Goal: Find contact information: Find contact information

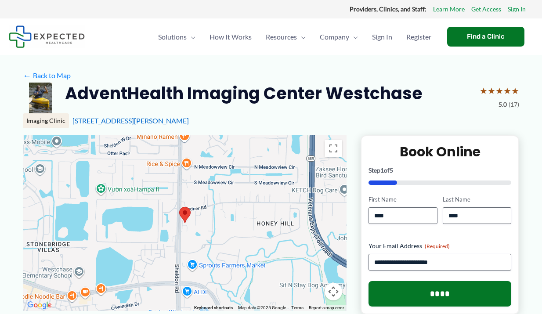
drag, startPoint x: 70, startPoint y: 118, endPoint x: 126, endPoint y: 120, distance: 55.8
click at [126, 120] on div "Imaging Clinic 10987 Sheldon Rd, Tampa, FL" at bounding box center [271, 120] width 496 height 15
copy link "10987 Sheldon Rd"
click at [464, 121] on div "10987 Sheldon Rd, Tampa, FL" at bounding box center [295, 121] width 446 height 10
drag, startPoint x: 457, startPoint y: 88, endPoint x: 445, endPoint y: 101, distance: 18.0
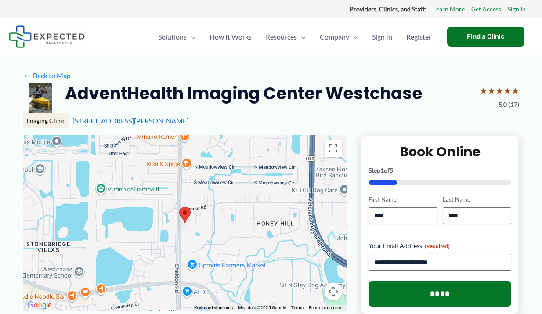
click at [457, 89] on div "AdventHealth Imaging Center Westchase ★ ★ ★ ★ ★ 5.0 (17)" at bounding box center [271, 99] width 496 height 35
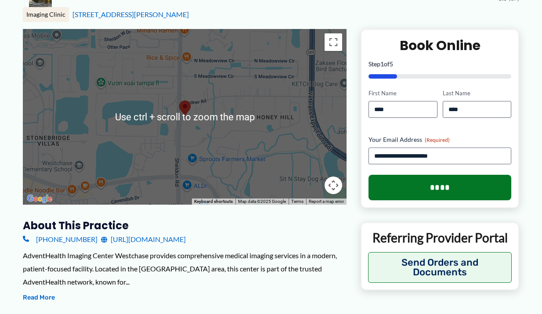
scroll to position [219, 0]
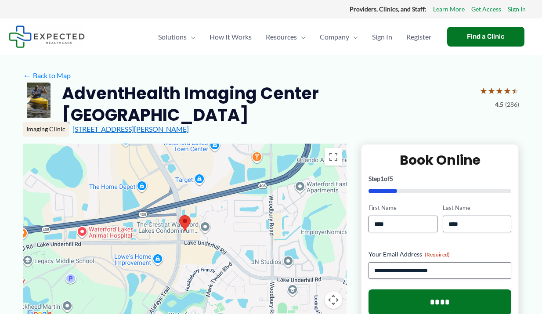
drag, startPoint x: 69, startPoint y: 118, endPoint x: 147, endPoint y: 125, distance: 78.4
click at [147, 125] on div "Imaging Clinic 12301 Lake Underhill Rd, Orlando, FL" at bounding box center [271, 129] width 496 height 15
copy div "12301 Lake Underhill Rd"
click at [42, 72] on link "← Back to Map" at bounding box center [47, 75] width 48 height 13
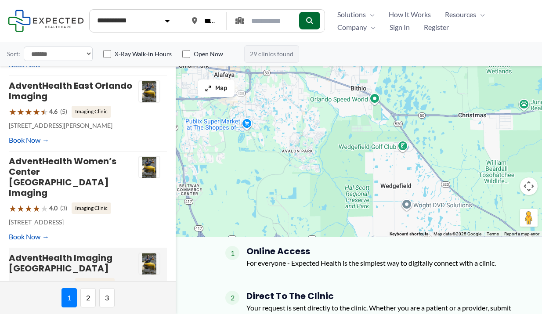
scroll to position [176, 0]
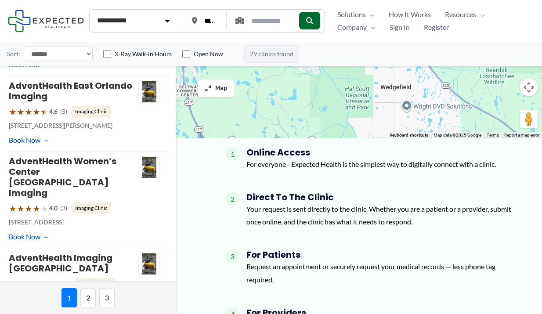
click at [92, 296] on span "2" at bounding box center [87, 297] width 15 height 19
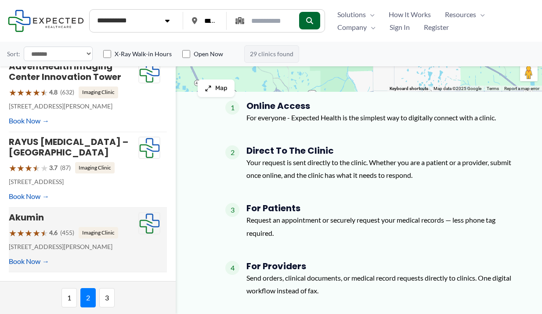
scroll to position [351, 0]
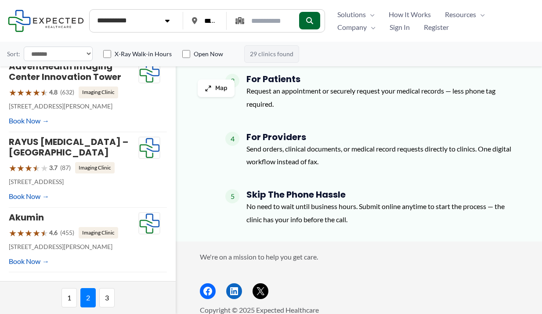
click at [108, 296] on span "3" at bounding box center [106, 297] width 15 height 19
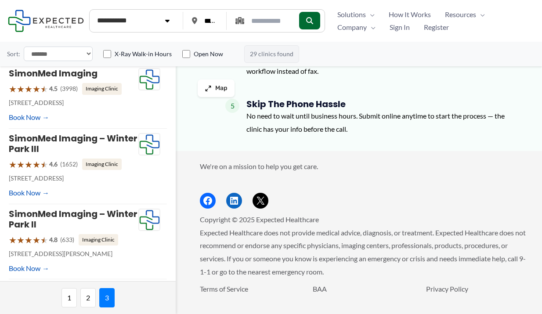
scroll to position [420, 0]
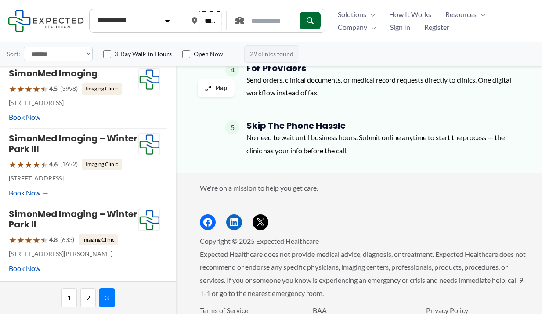
click at [209, 23] on input "*****" at bounding box center [210, 20] width 23 height 19
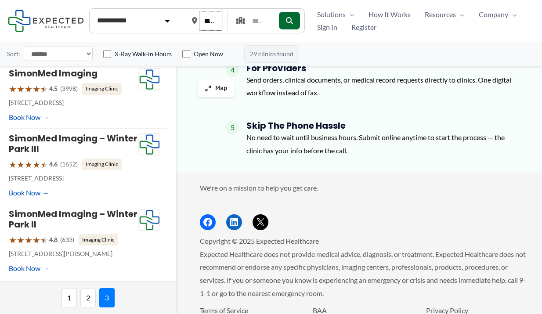
drag, startPoint x: 202, startPoint y: 23, endPoint x: 250, endPoint y: 26, distance: 47.5
click at [250, 26] on form "**********" at bounding box center [196, 20] width 215 height 25
type input "*****"
click at [300, 19] on button "submit" at bounding box center [289, 21] width 21 height 18
